Goal: Transaction & Acquisition: Purchase product/service

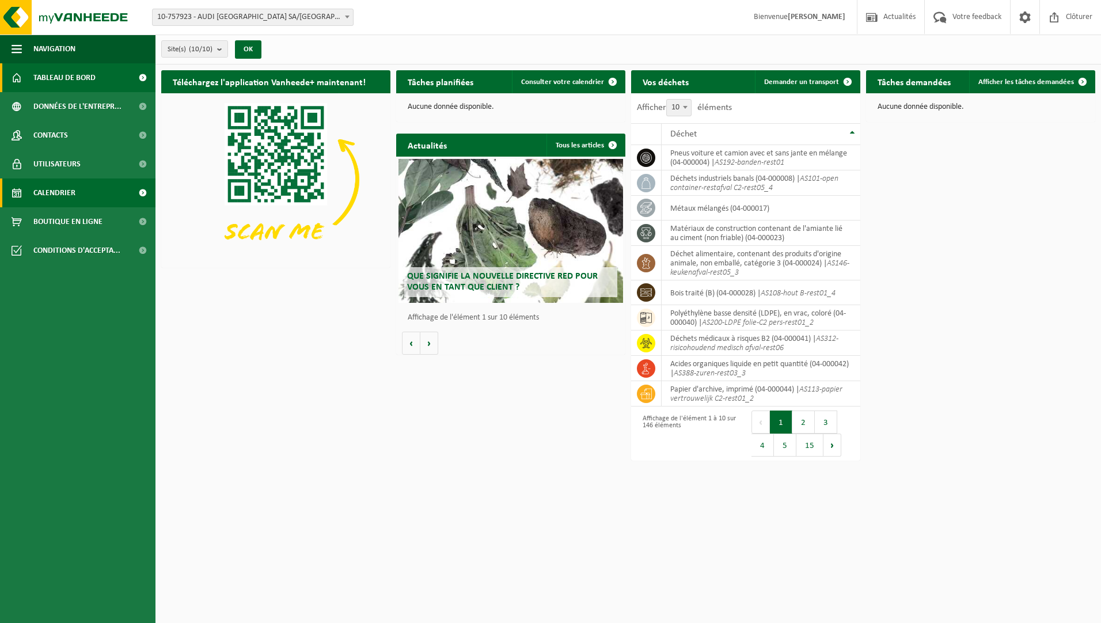
click at [128, 195] on link "Calendrier" at bounding box center [77, 192] width 155 height 29
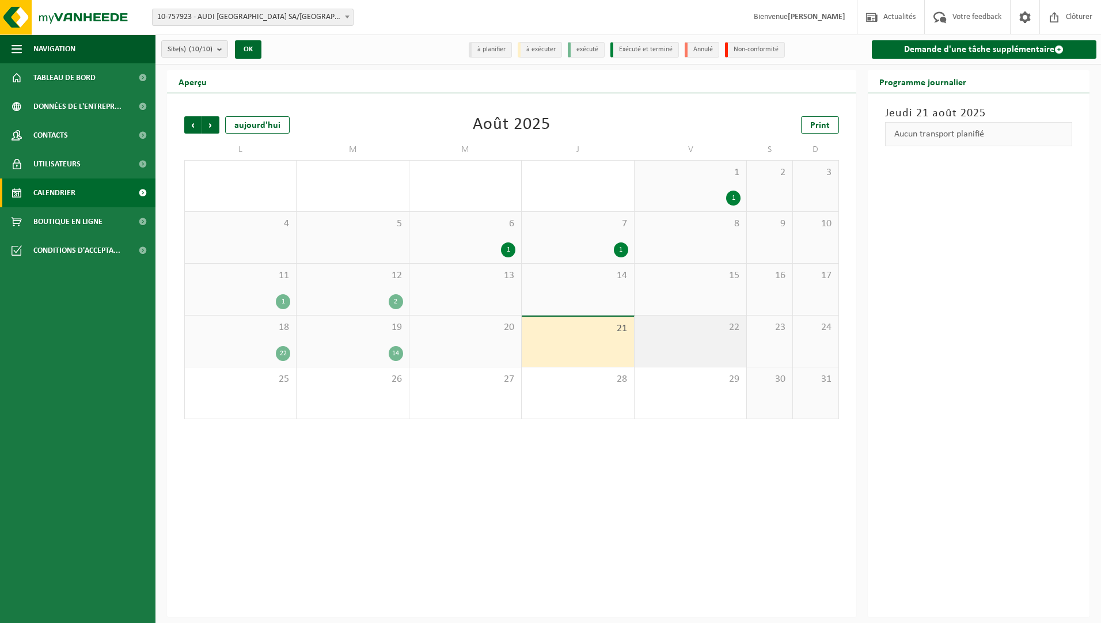
click at [691, 345] on div "22" at bounding box center [690, 340] width 112 height 51
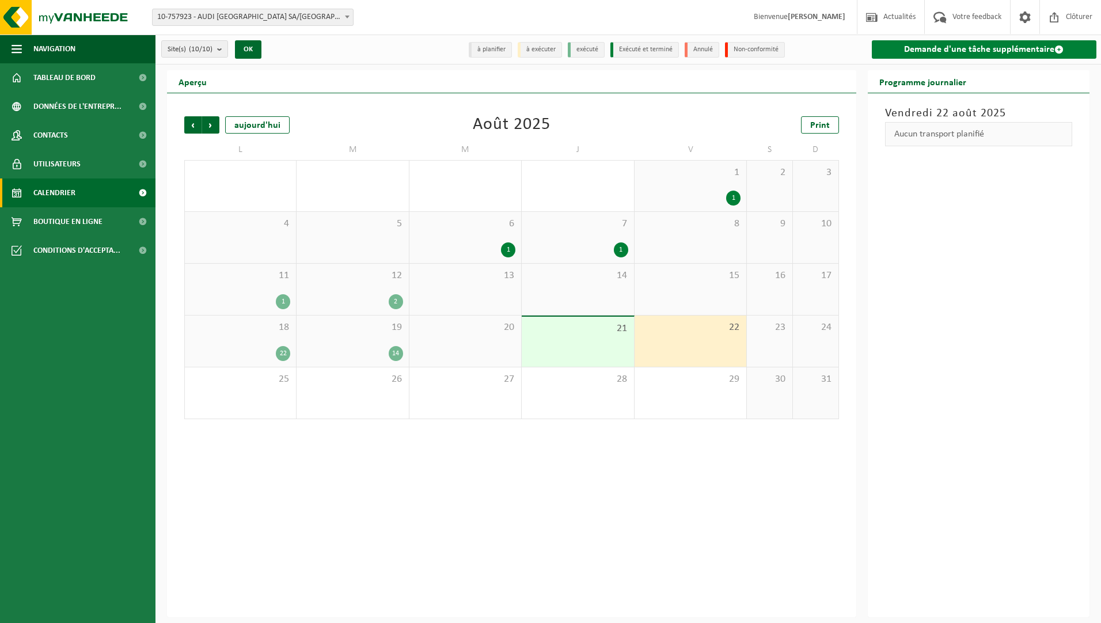
click at [983, 49] on link "Demande d'une tâche supplémentaire" at bounding box center [984, 49] width 225 height 18
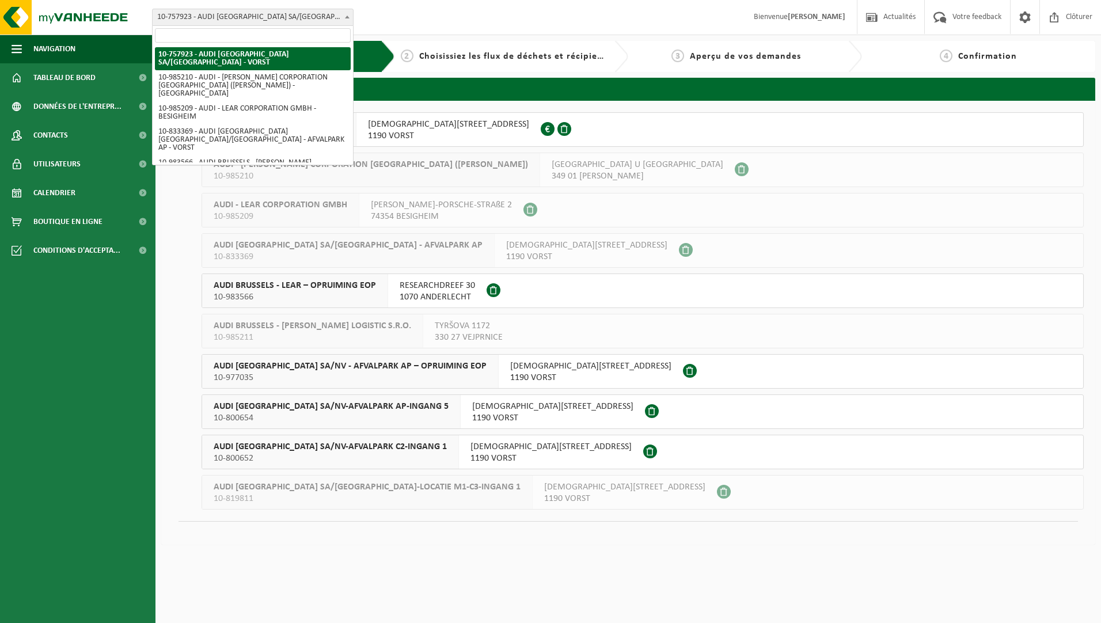
click at [349, 16] on b at bounding box center [347, 17] width 5 height 3
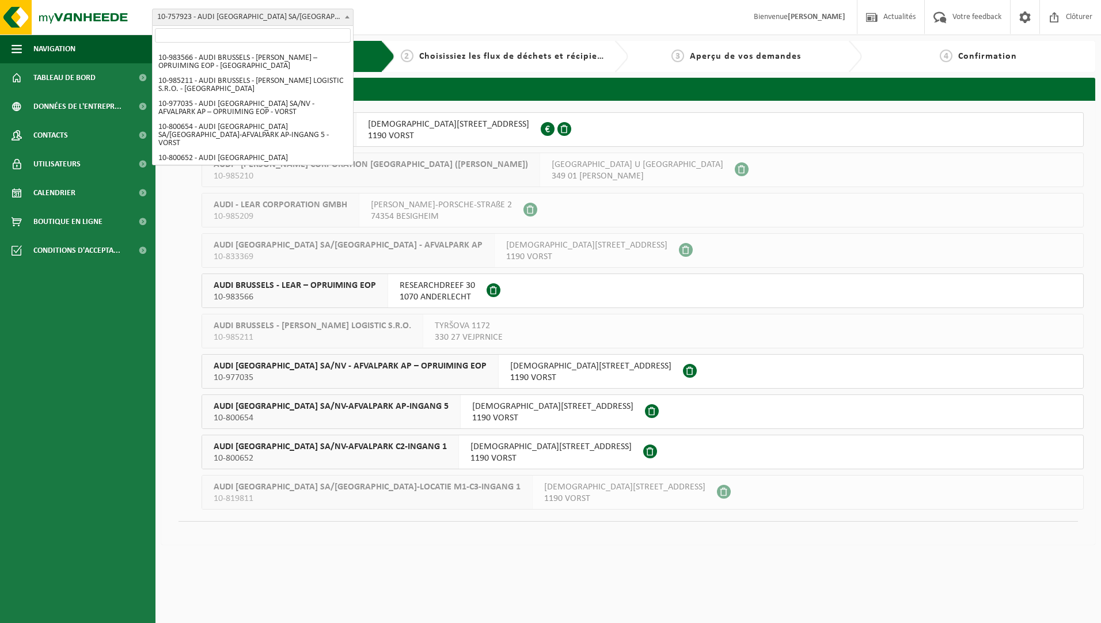
scroll to position [107, 0]
select select "33620"
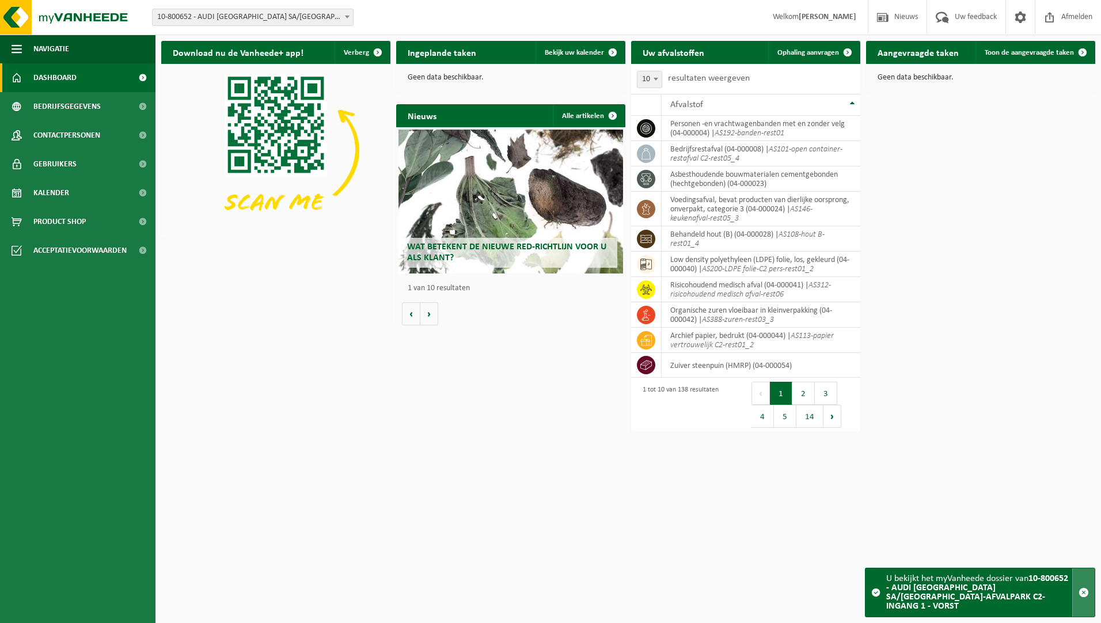
click at [1083, 598] on span "button" at bounding box center [1083, 592] width 10 height 10
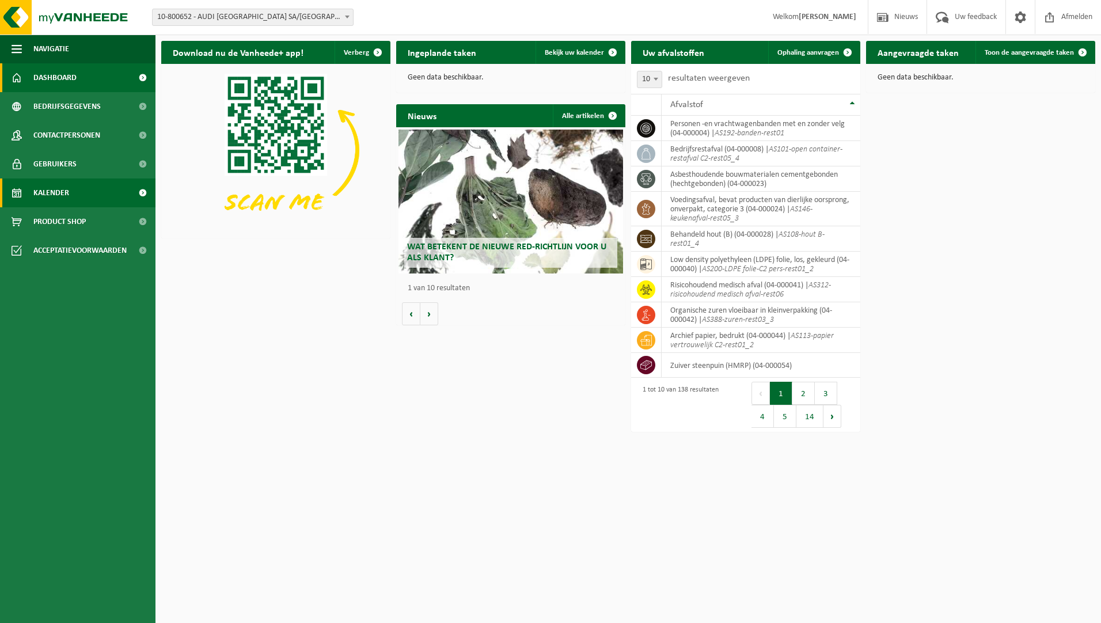
click at [48, 196] on span "Kalender" at bounding box center [51, 192] width 36 height 29
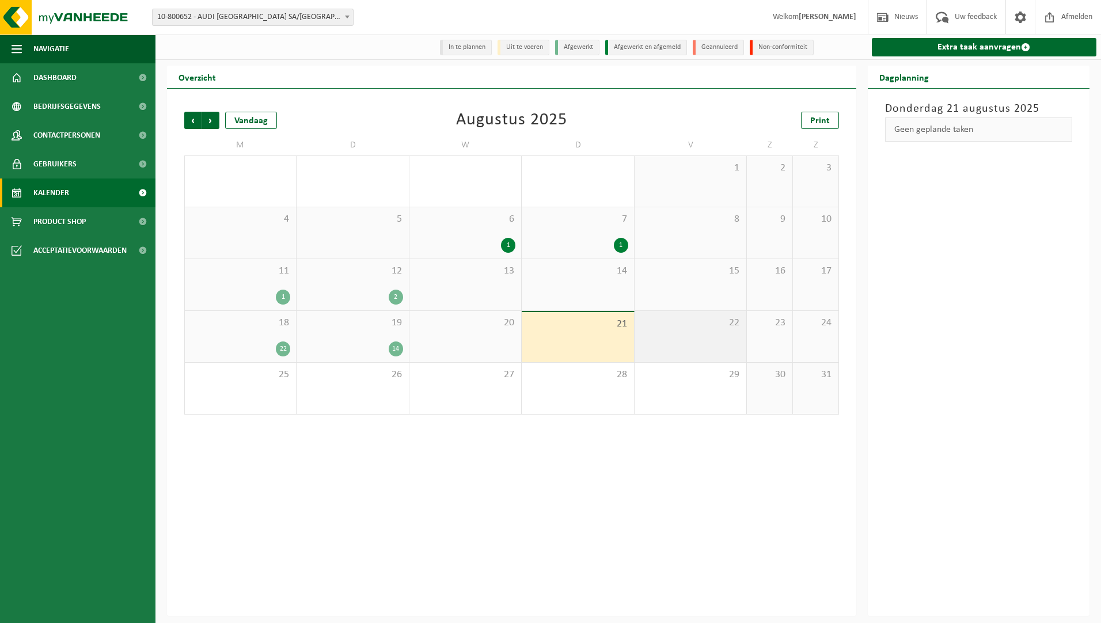
click at [693, 343] on div "22" at bounding box center [690, 336] width 112 height 51
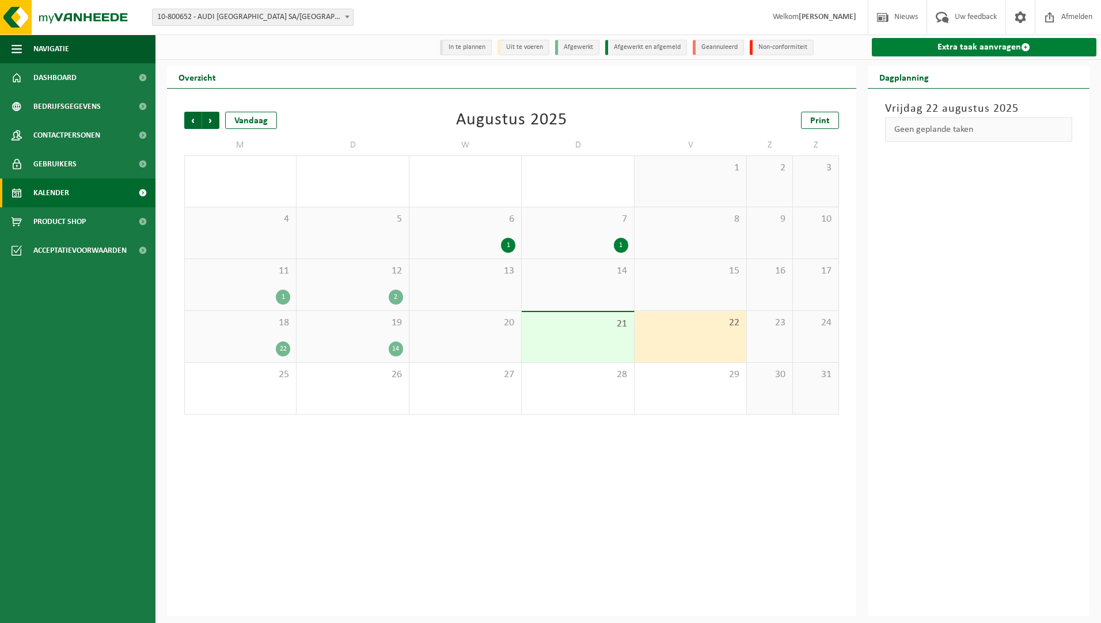
click at [961, 47] on link "Extra taak aanvragen" at bounding box center [984, 47] width 225 height 18
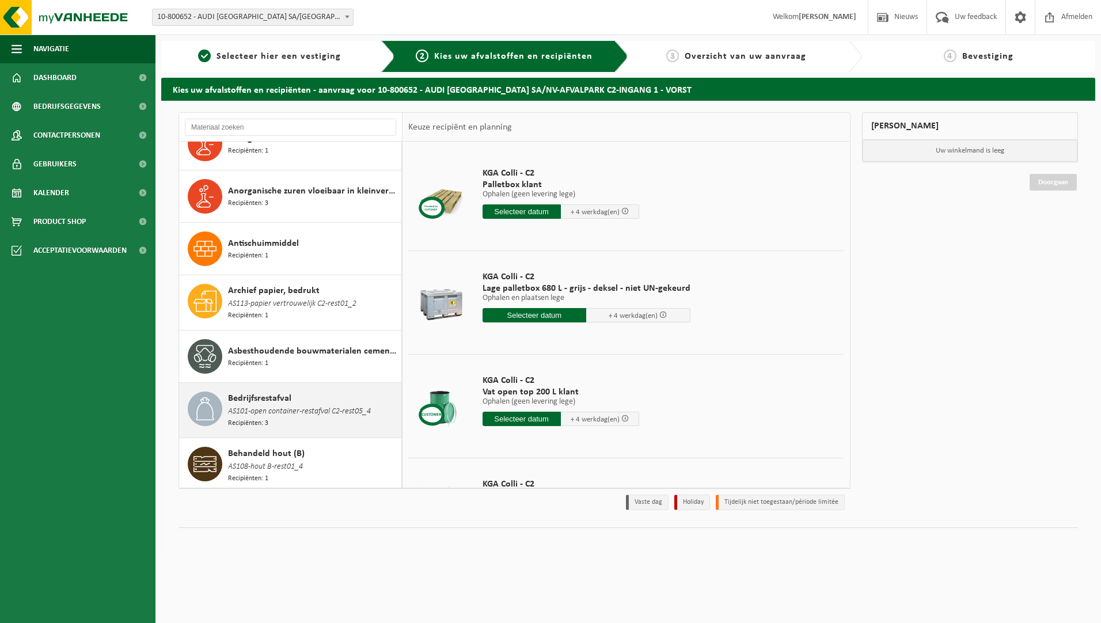
click at [299, 405] on span "AS101-open container-restafval C2-rest05_4" at bounding box center [299, 411] width 143 height 13
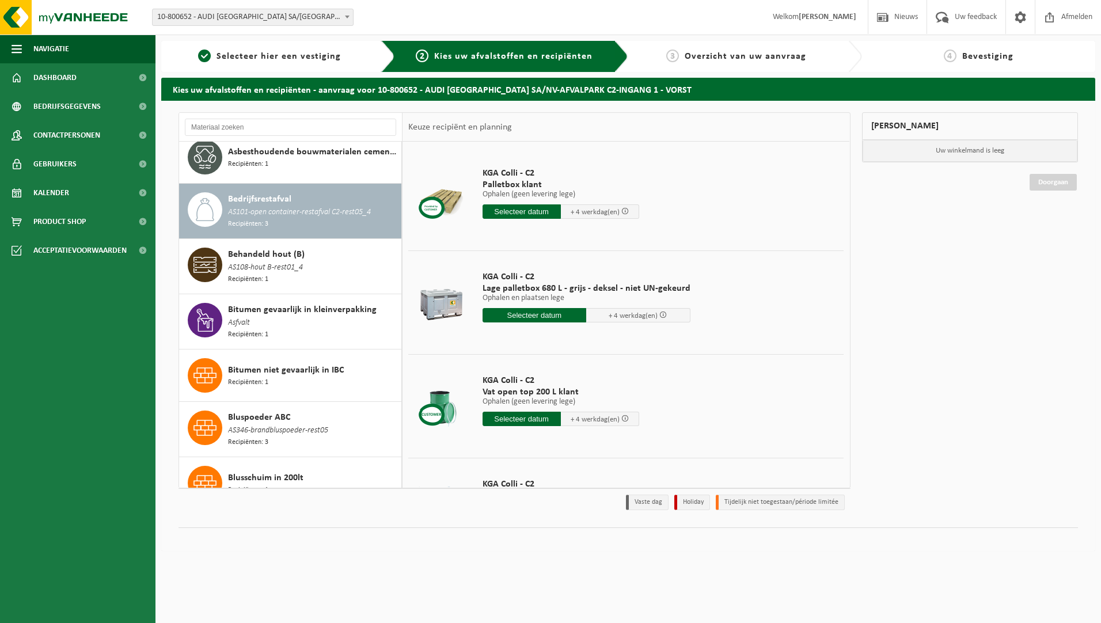
scroll to position [739, 0]
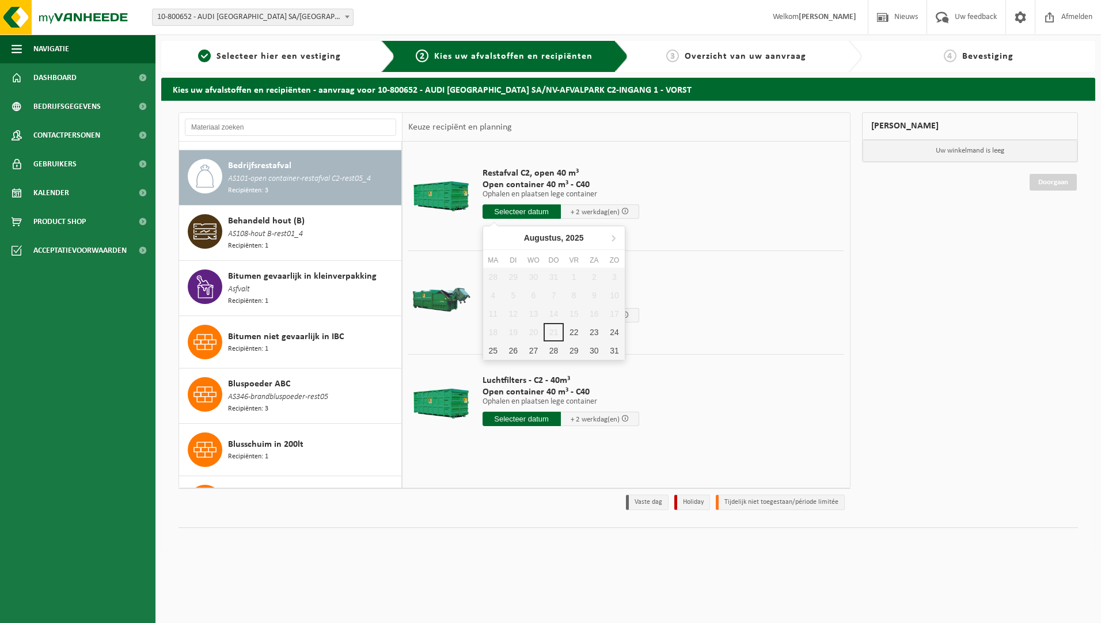
click at [507, 210] on input "text" at bounding box center [521, 211] width 78 height 14
click at [573, 329] on div "22" at bounding box center [574, 332] width 20 height 18
type input "Van [DATE]"
type input "[DATE]"
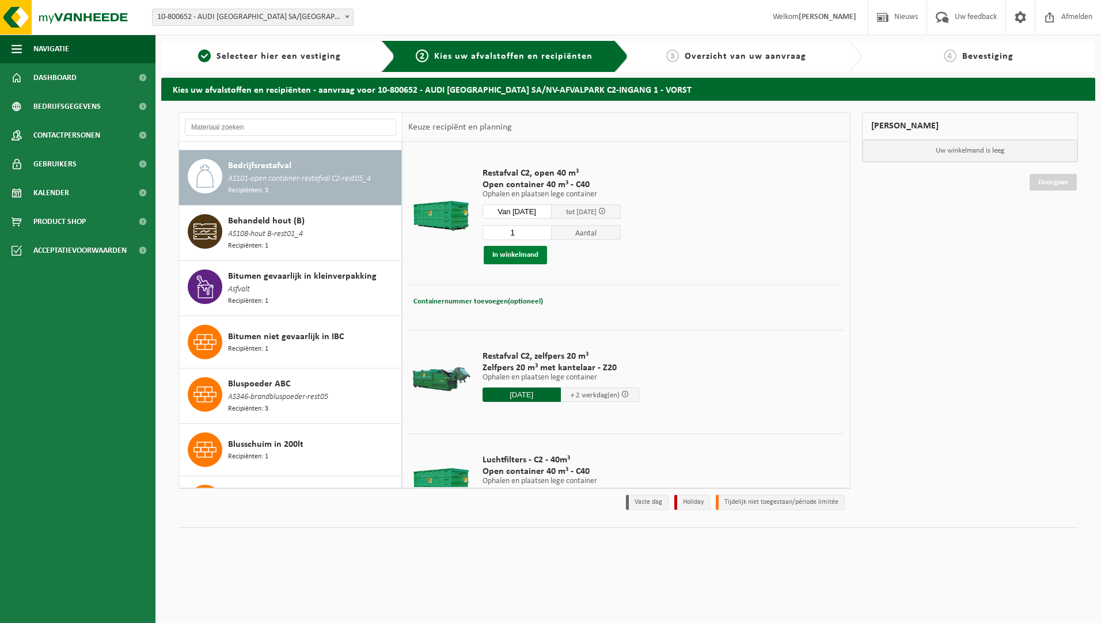
click at [499, 257] on button "In winkelmand" at bounding box center [515, 255] width 63 height 18
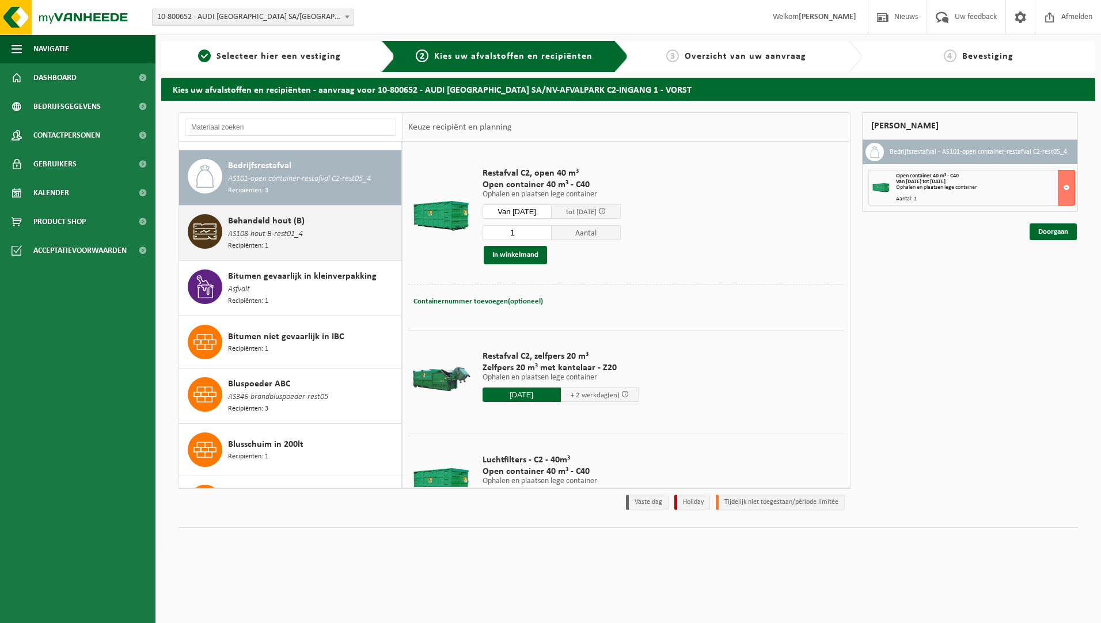
click at [355, 221] on div "Behandeld hout (B) AS108-hout B-rest01_4 Recipiënten: 1" at bounding box center [313, 232] width 170 height 37
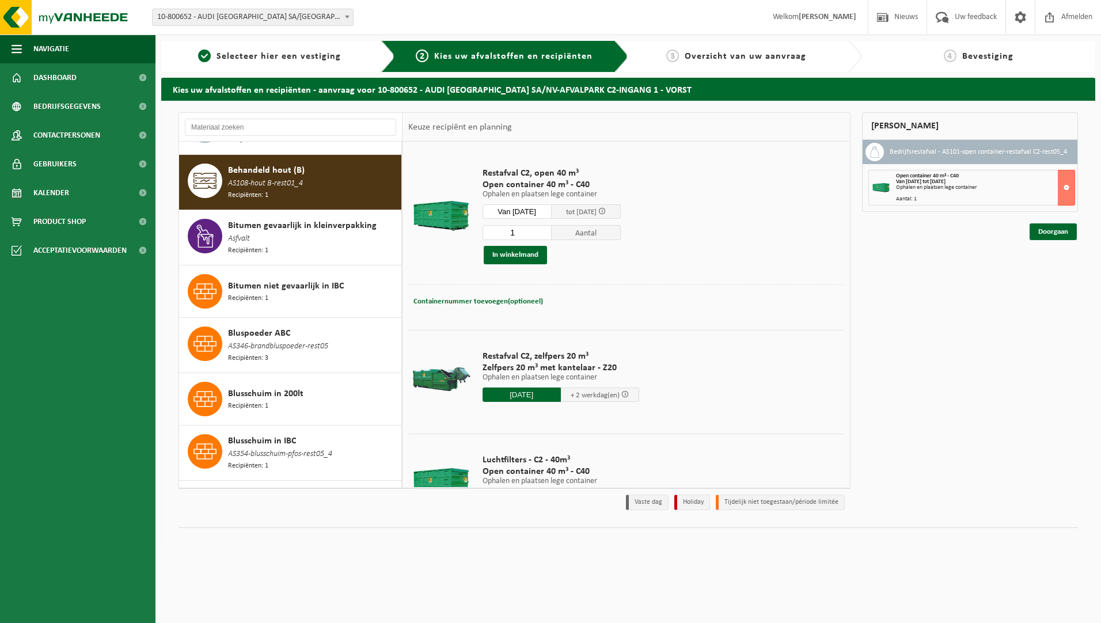
scroll to position [793, 0]
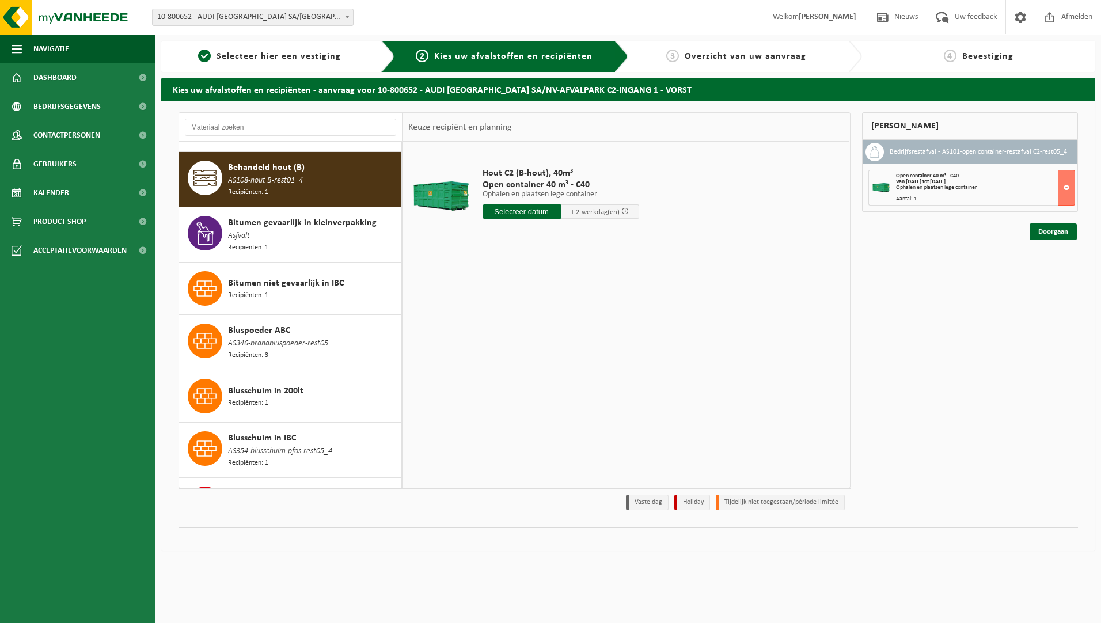
click at [508, 211] on input "text" at bounding box center [521, 211] width 78 height 14
click at [570, 333] on div "22" at bounding box center [574, 332] width 20 height 18
type input "Van [DATE]"
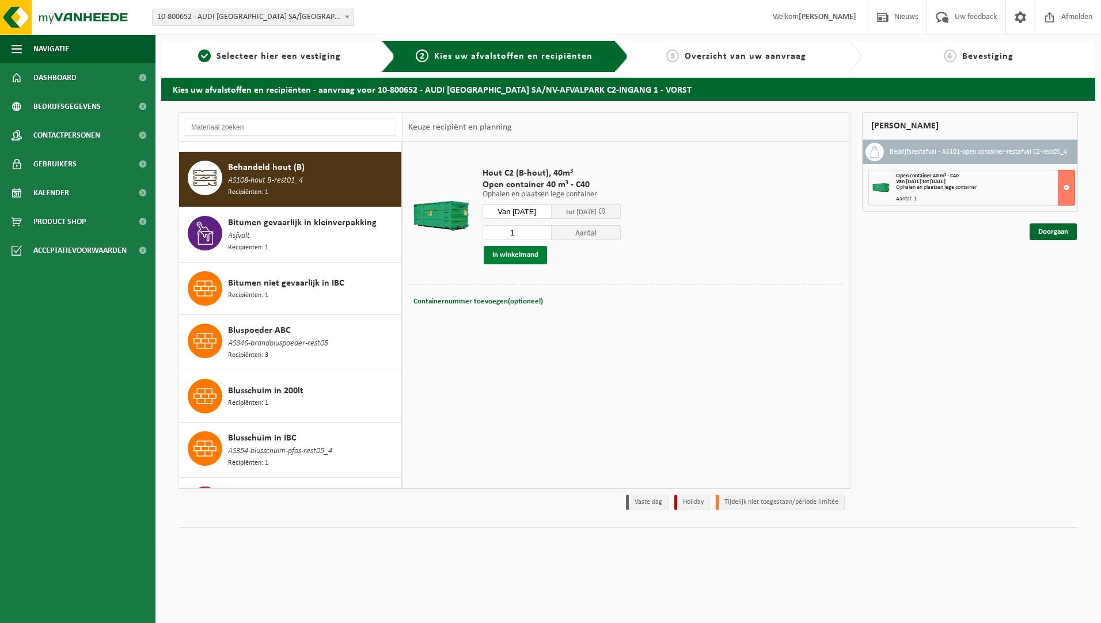
click at [509, 254] on button "In winkelmand" at bounding box center [515, 255] width 63 height 18
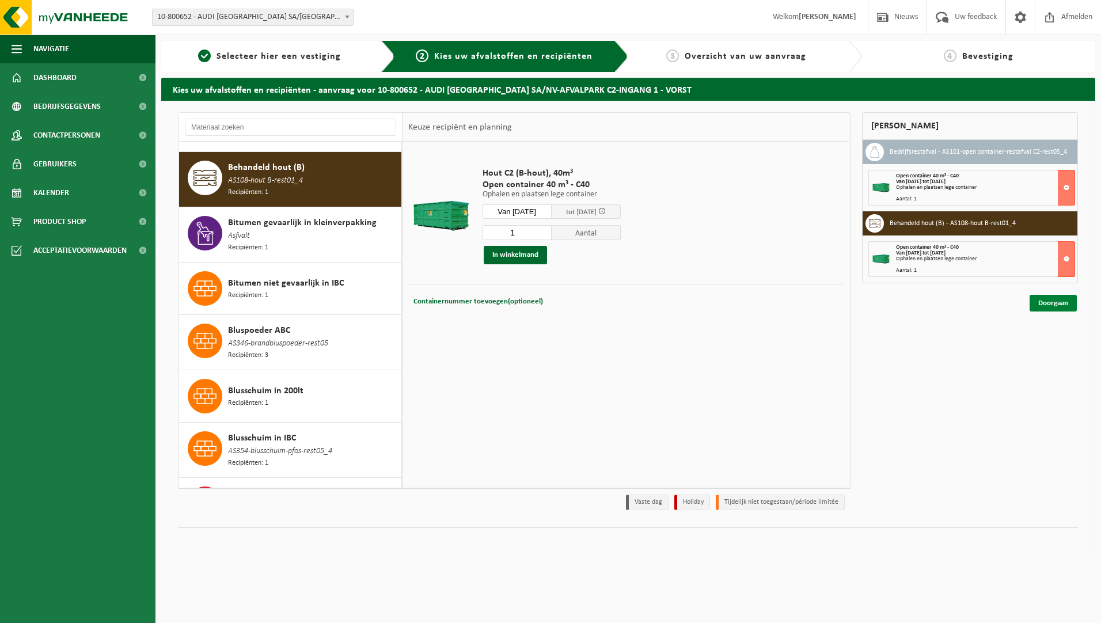
click at [1052, 305] on link "Doorgaan" at bounding box center [1052, 303] width 47 height 17
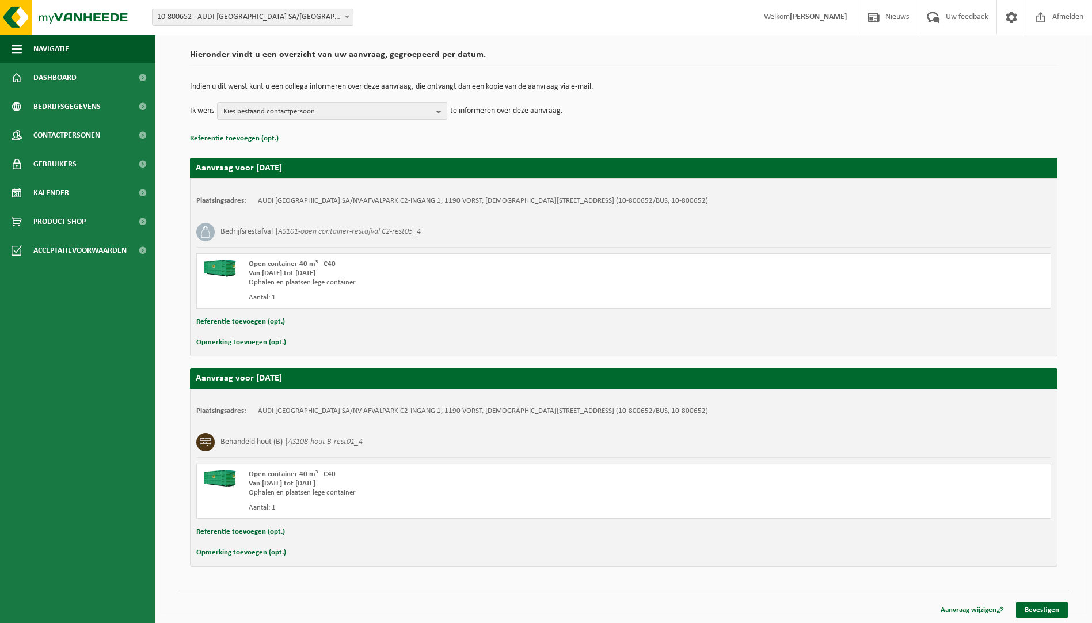
scroll to position [81, 0]
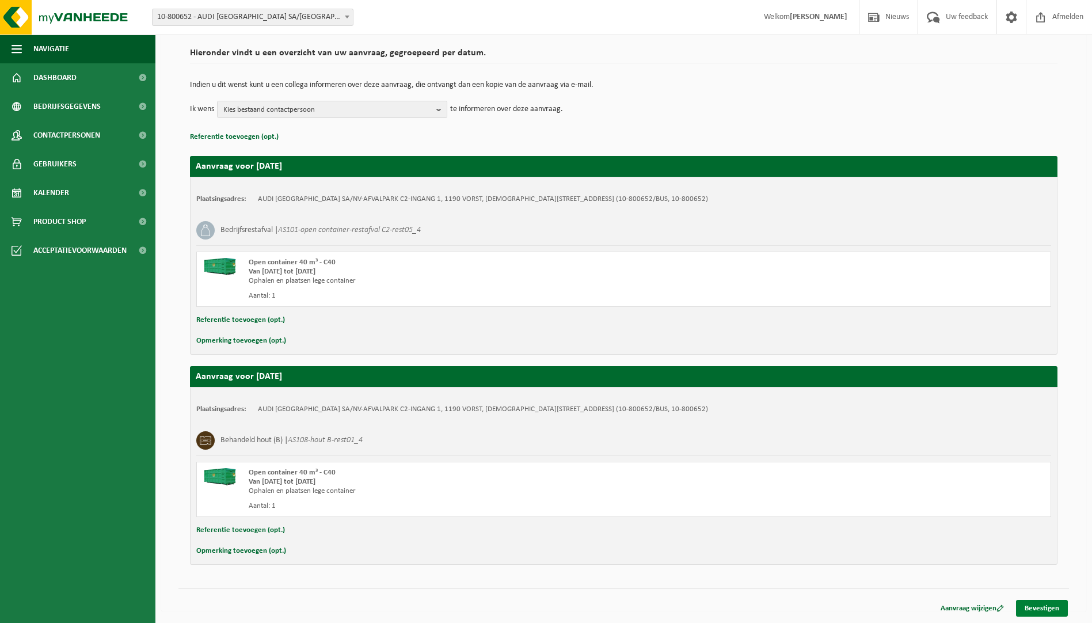
click at [1032, 604] on link "Bevestigen" at bounding box center [1042, 608] width 52 height 17
